Goal: Task Accomplishment & Management: Use online tool/utility

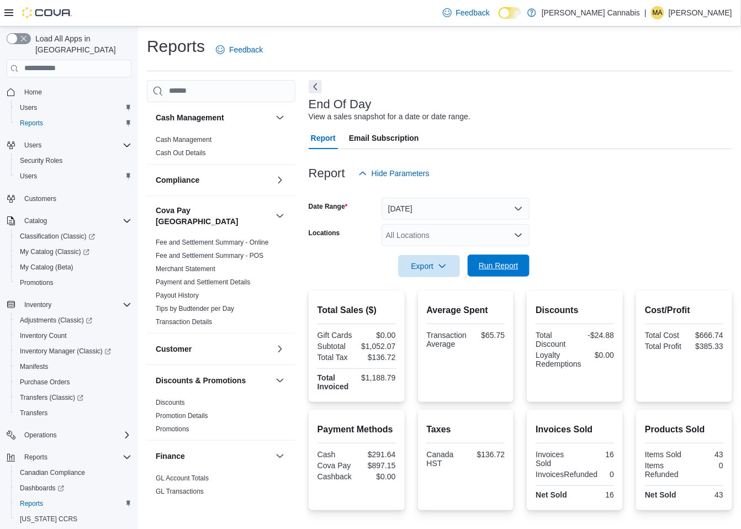
click at [502, 264] on span "Run Report" at bounding box center [499, 265] width 40 height 11
click at [513, 270] on span "Run Report" at bounding box center [499, 265] width 40 height 11
